Goal: Check status: Check status

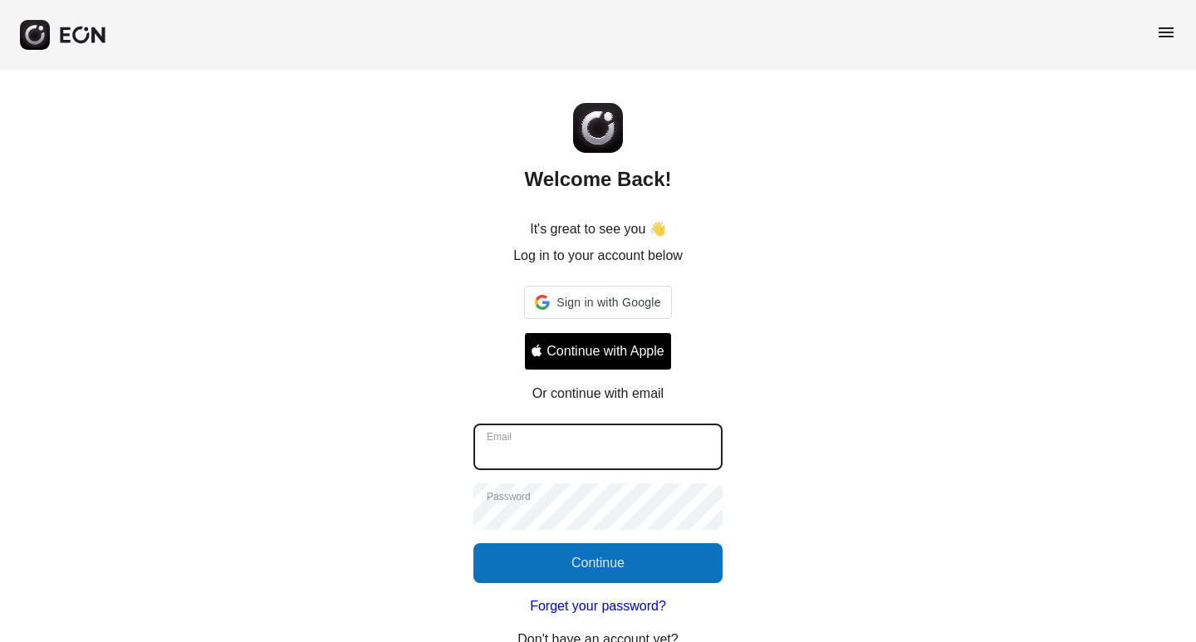
click at [561, 453] on input "Email" at bounding box center [597, 447] width 249 height 47
type input "**********"
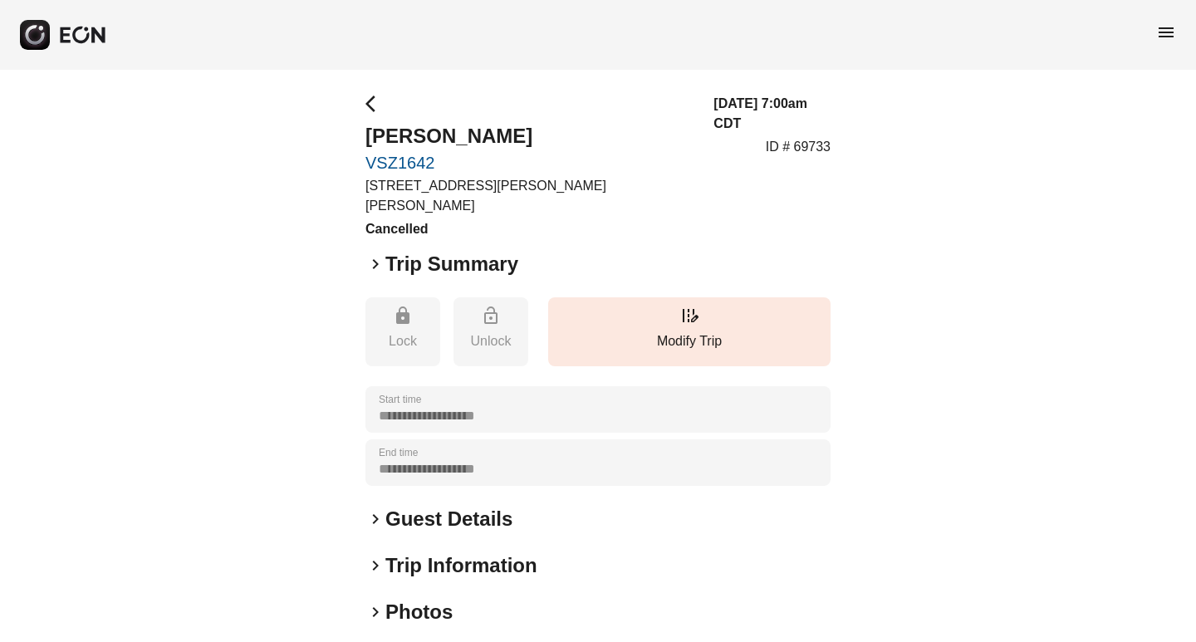
click at [416, 160] on link "VSZ1642" at bounding box center [529, 163] width 328 height 20
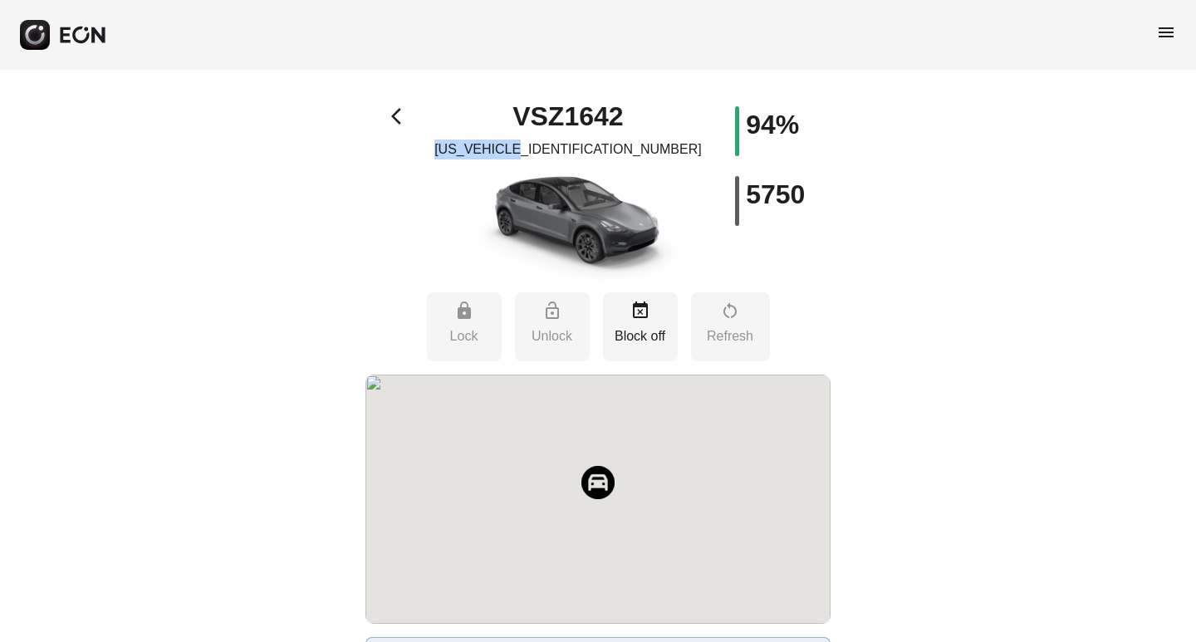
drag, startPoint x: 593, startPoint y: 150, endPoint x: 669, endPoint y: 145, distance: 75.8
click at [669, 145] on div "VSZ1642 [US_VEHICLE_IDENTIFICATION_NUMBER]" at bounding box center [568, 194] width 233 height 176
copy p "7SAYGDEDXRF"
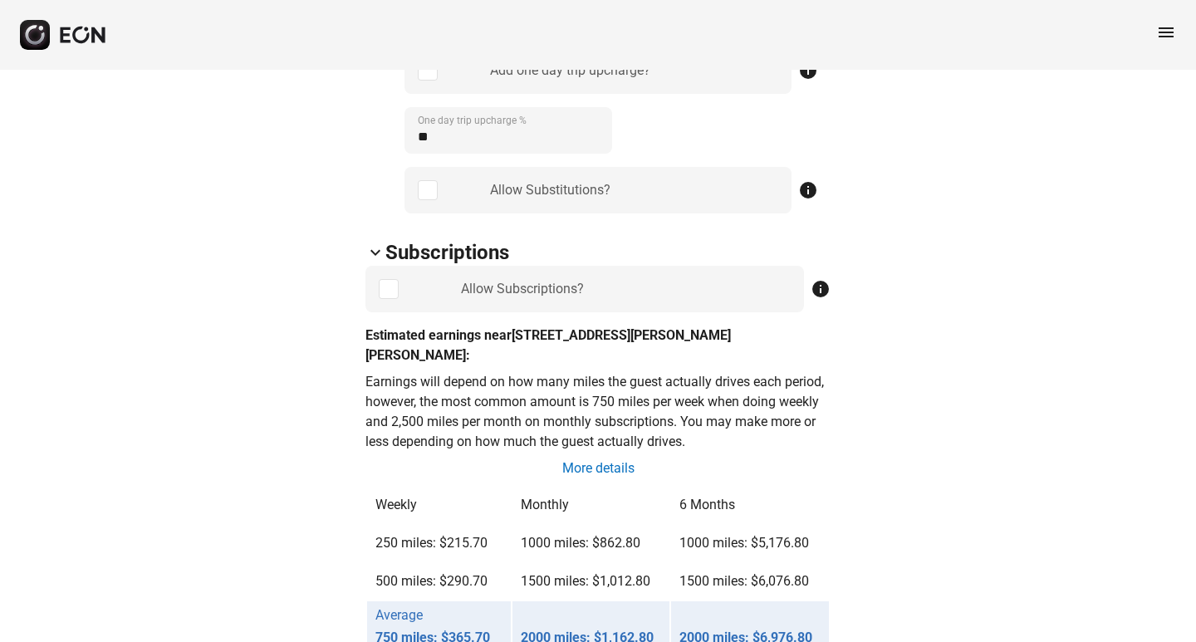
scroll to position [1080, 0]
click at [915, 195] on div "arrow_back_ios VSZ1642 [US_VEHICLE_IDENTIFICATION_NUMBER] 94% 5750 lock Lock lo…" at bounding box center [598, 586] width 1196 height 3192
